Goal: Check status: Check status

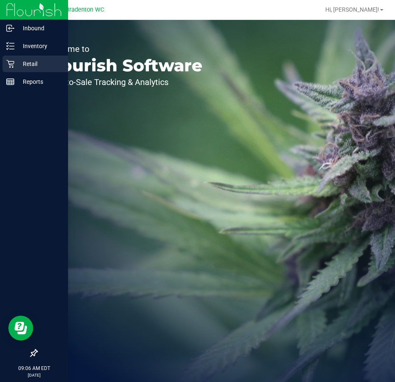
click at [16, 65] on p "Retail" at bounding box center [40, 64] width 50 height 10
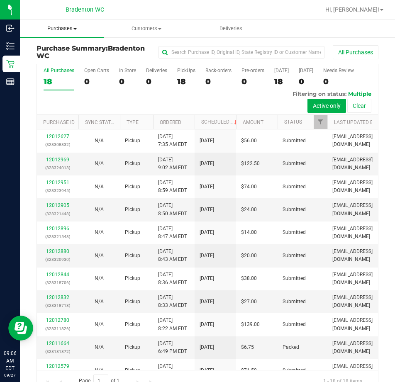
click at [67, 27] on span "Purchases" at bounding box center [62, 28] width 84 height 7
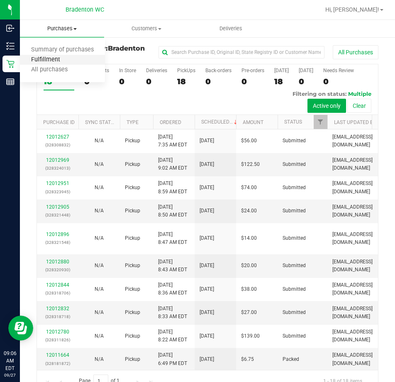
click at [60, 63] on span "Fulfillment" at bounding box center [45, 59] width 51 height 7
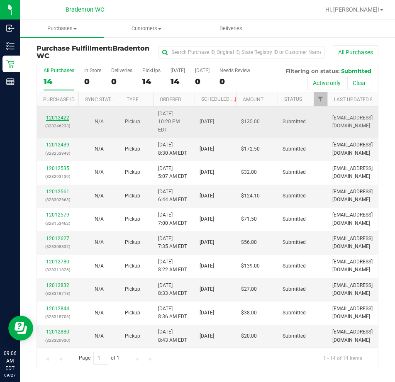
click at [57, 115] on link "12012422" at bounding box center [57, 118] width 23 height 6
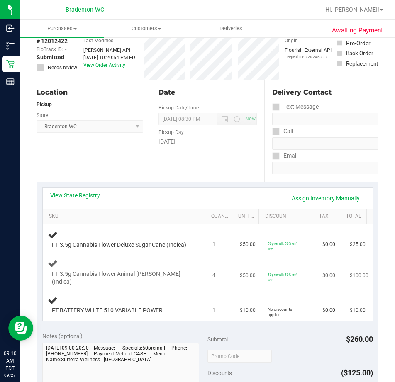
scroll to position [124, 0]
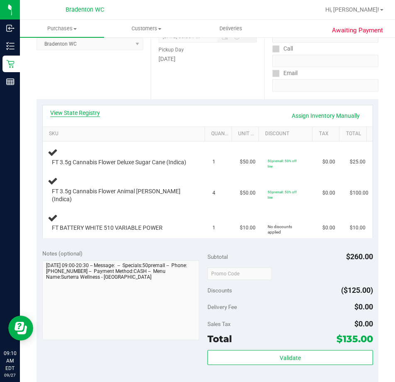
click at [89, 115] on link "View State Registry" at bounding box center [75, 113] width 50 height 8
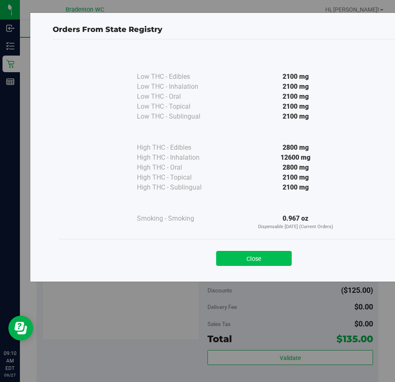
click at [272, 260] on button "Close" at bounding box center [253, 258] width 75 height 15
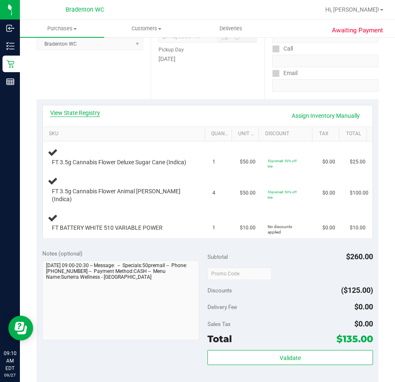
click at [96, 115] on link "View State Registry" at bounding box center [75, 113] width 50 height 8
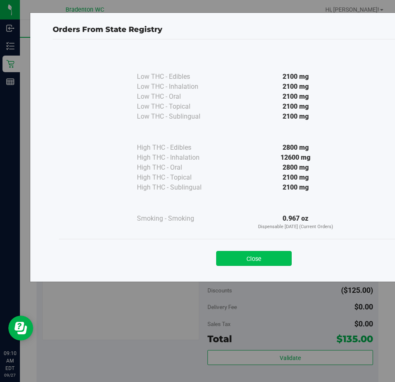
click at [273, 258] on button "Close" at bounding box center [253, 258] width 75 height 15
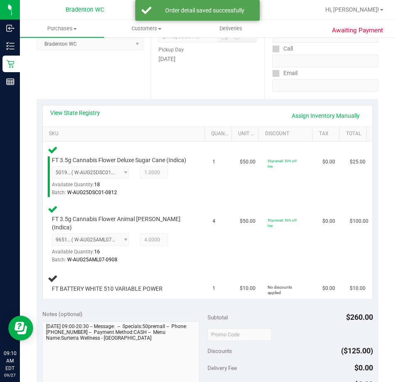
scroll to position [136, 0]
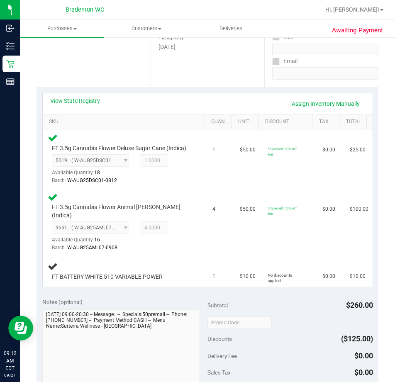
click at [103, 300] on div "Notes (optional)" at bounding box center [124, 302] width 165 height 8
click at [168, 298] on div "Notes (optional)" at bounding box center [124, 302] width 165 height 8
